Goal: Information Seeking & Learning: Learn about a topic

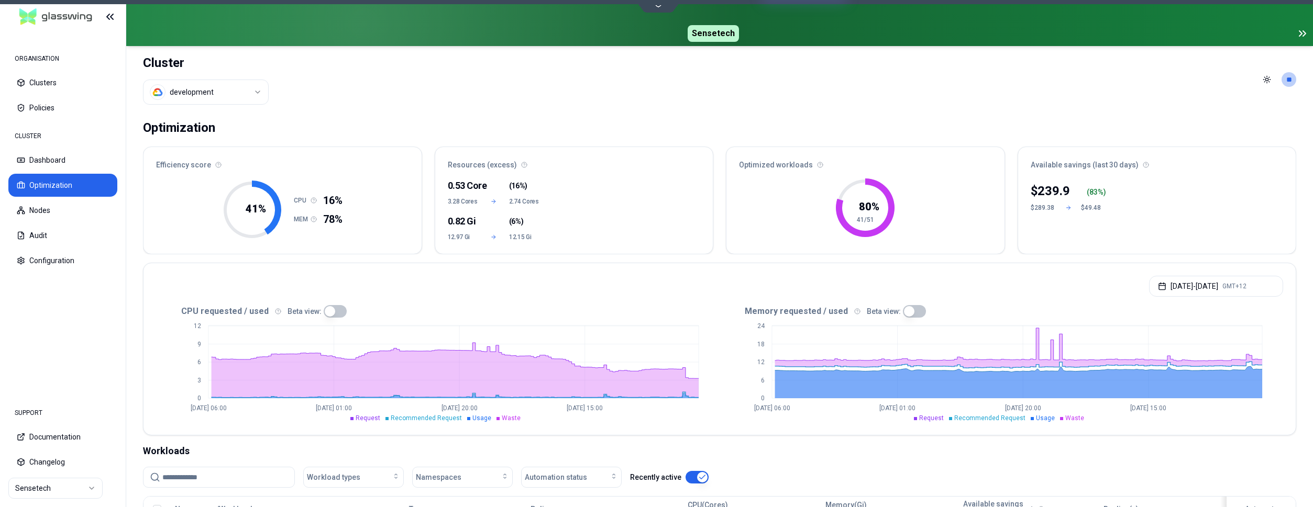
click at [230, 89] on html "ORGANISATION Clusters Policies CLUSTER Dashboard Optimization Nodes Audit Confi…" at bounding box center [656, 253] width 1313 height 507
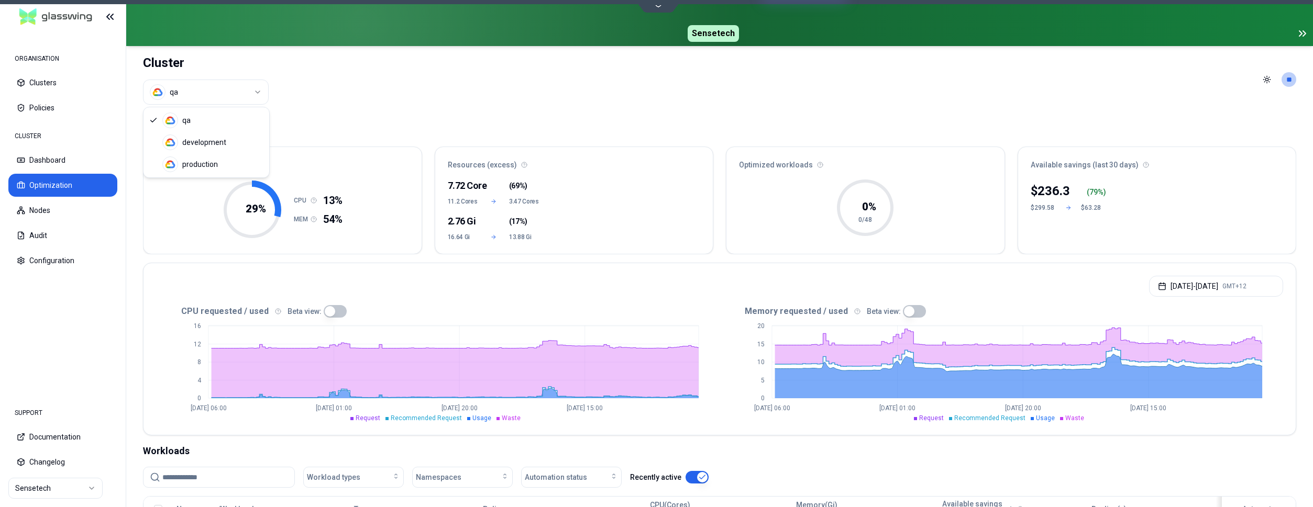
click at [219, 96] on html "ORGANISATION Clusters Policies CLUSTER Dashboard Optimization Nodes Audit Confi…" at bounding box center [656, 253] width 1313 height 507
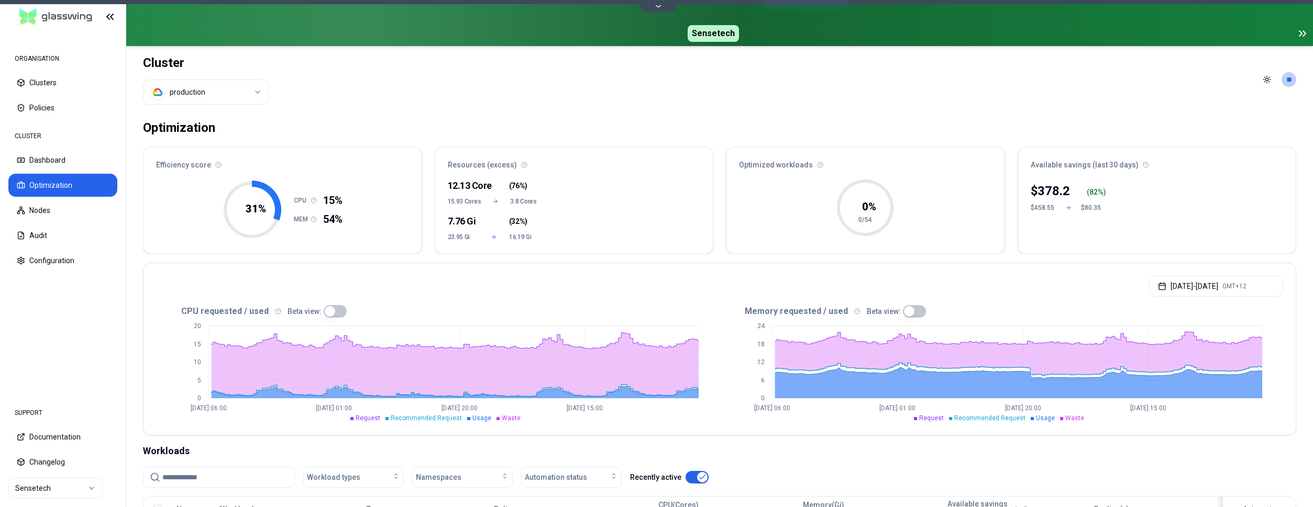
click at [264, 87] on html "ORGANISATION Clusters Policies CLUSTER Dashboard Optimization Nodes Audit Confi…" at bounding box center [656, 253] width 1313 height 507
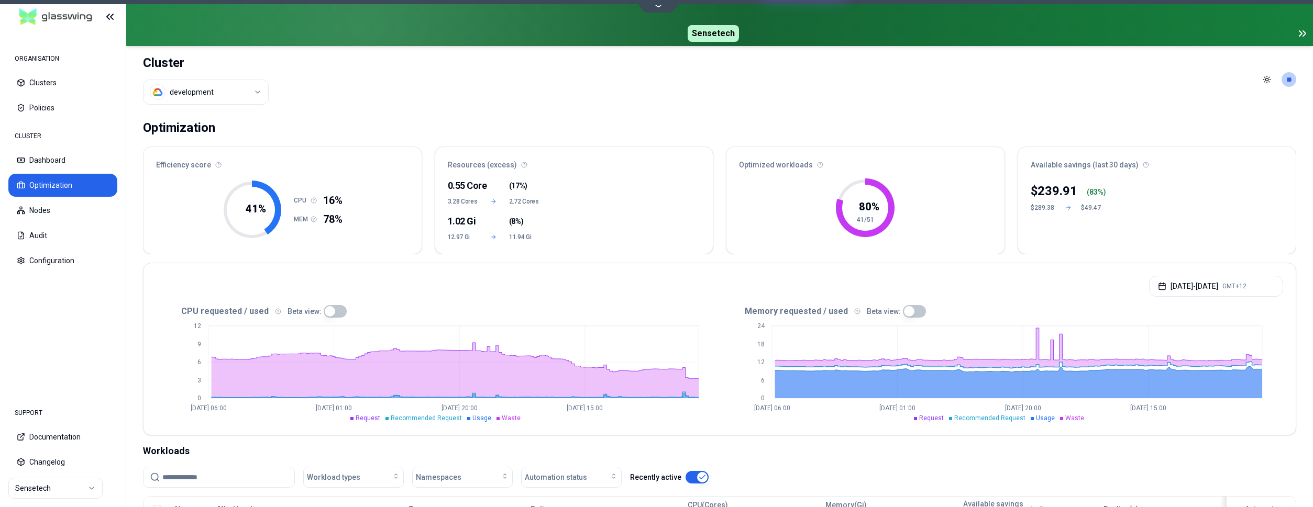
click at [251, 94] on html "ORGANISATION Clusters Policies CLUSTER Dashboard Optimization Nodes Audit Confi…" at bounding box center [656, 253] width 1313 height 507
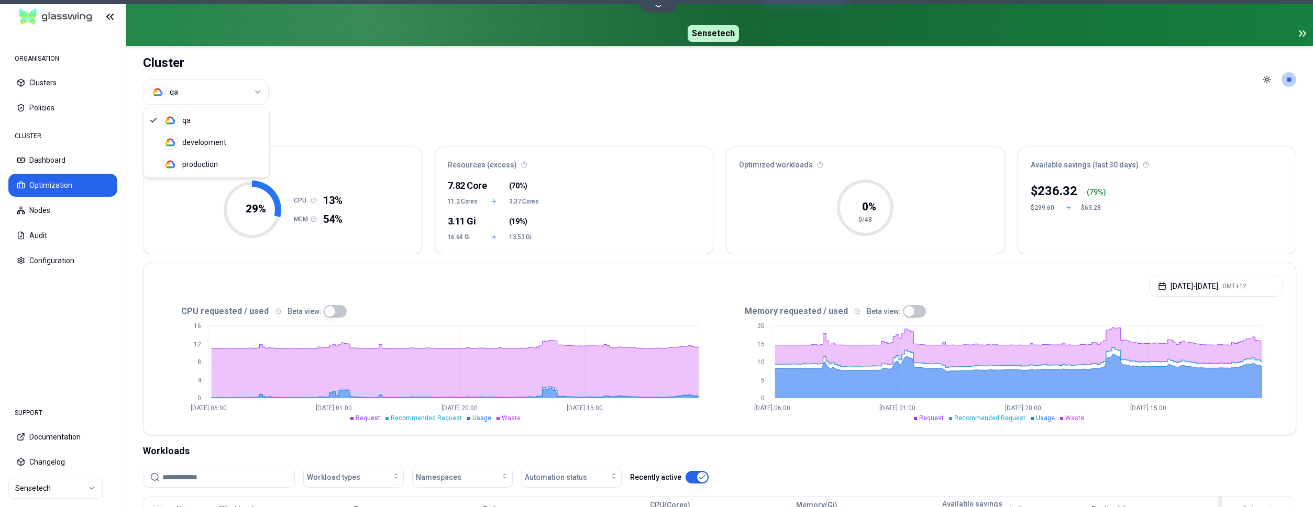
click at [258, 89] on html "ORGANISATION Clusters Policies CLUSTER Dashboard Optimization Nodes Audit Confi…" at bounding box center [656, 253] width 1313 height 507
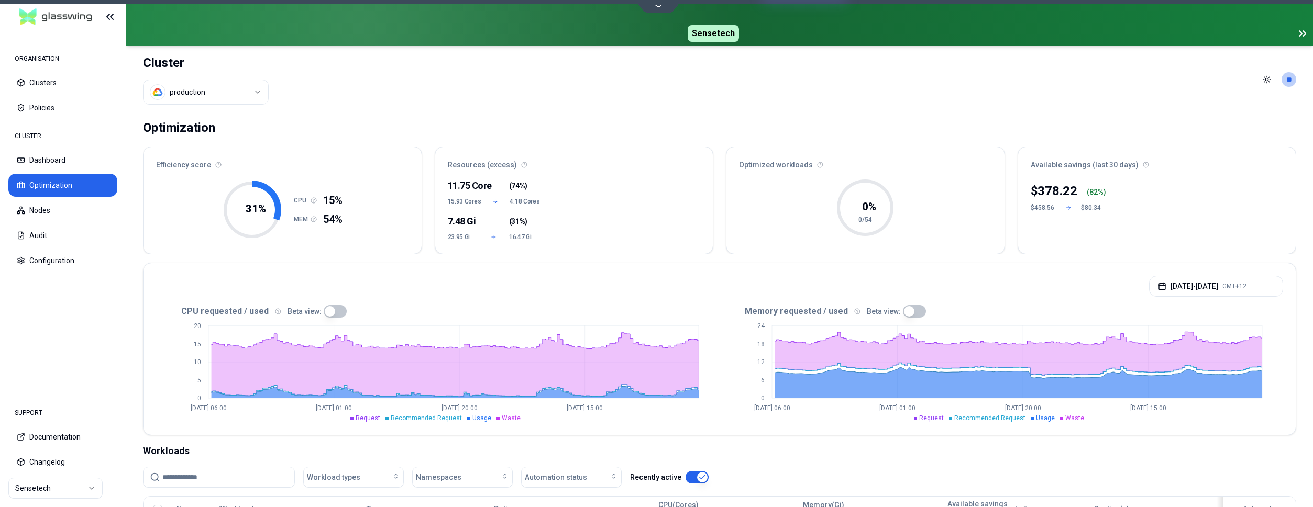
click at [192, 96] on html "ORGANISATION Clusters Policies CLUSTER Dashboard Optimization Nodes Audit Confi…" at bounding box center [656, 253] width 1313 height 507
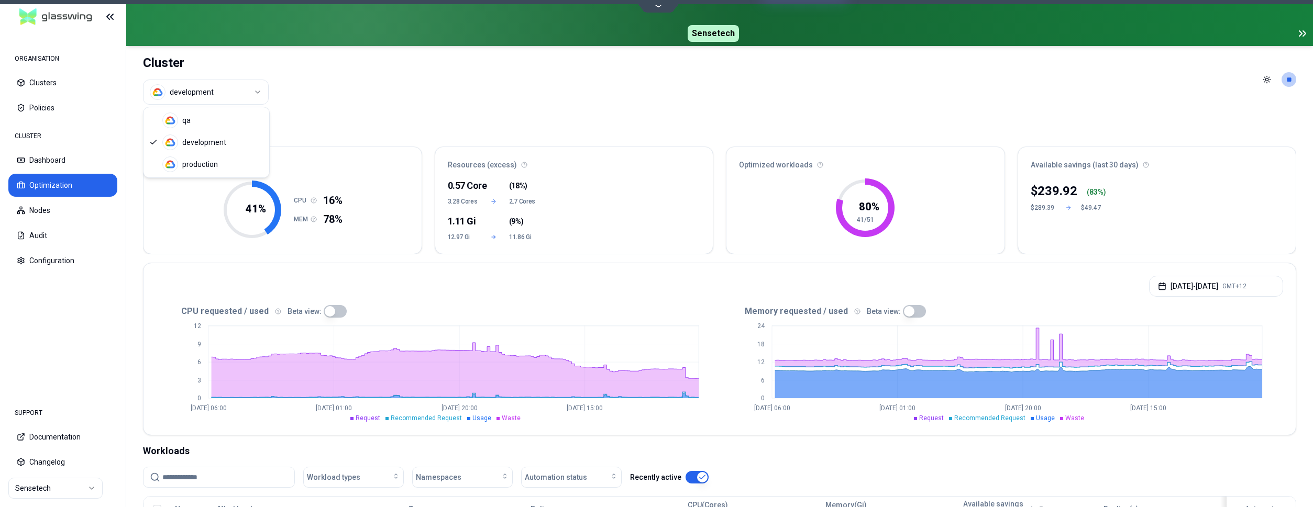
click at [214, 96] on html "ORGANISATION Clusters Policies CLUSTER Dashboard Optimization Nodes Audit Confi…" at bounding box center [656, 253] width 1313 height 507
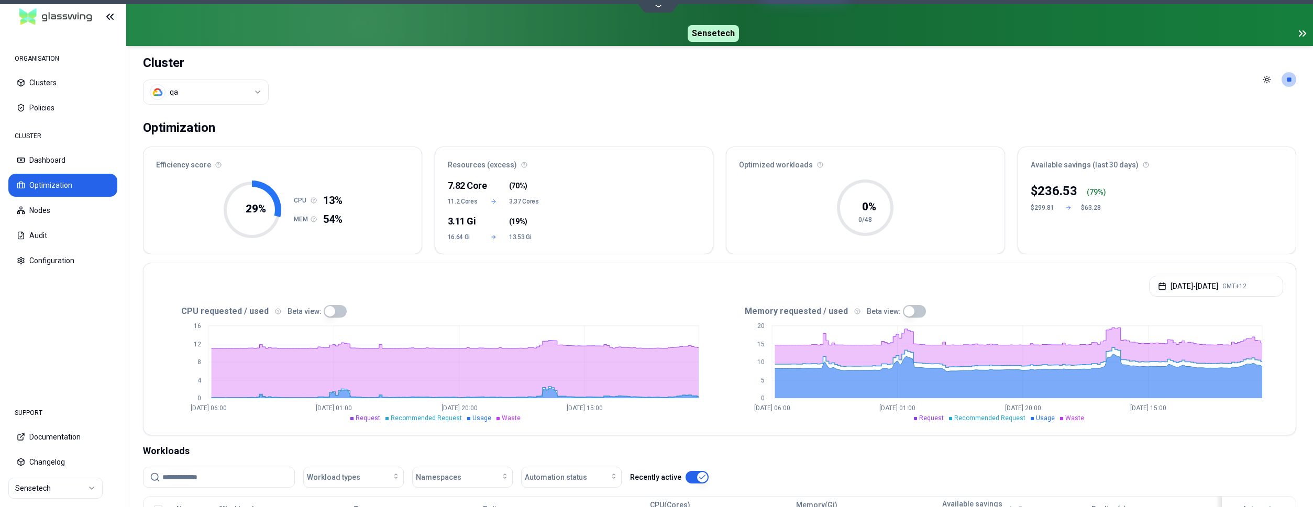
click at [196, 97] on html "ORGANISATION Clusters Policies CLUSTER Dashboard Optimization Nodes Audit Confi…" at bounding box center [656, 253] width 1313 height 507
